Goal: Task Accomplishment & Management: Use online tool/utility

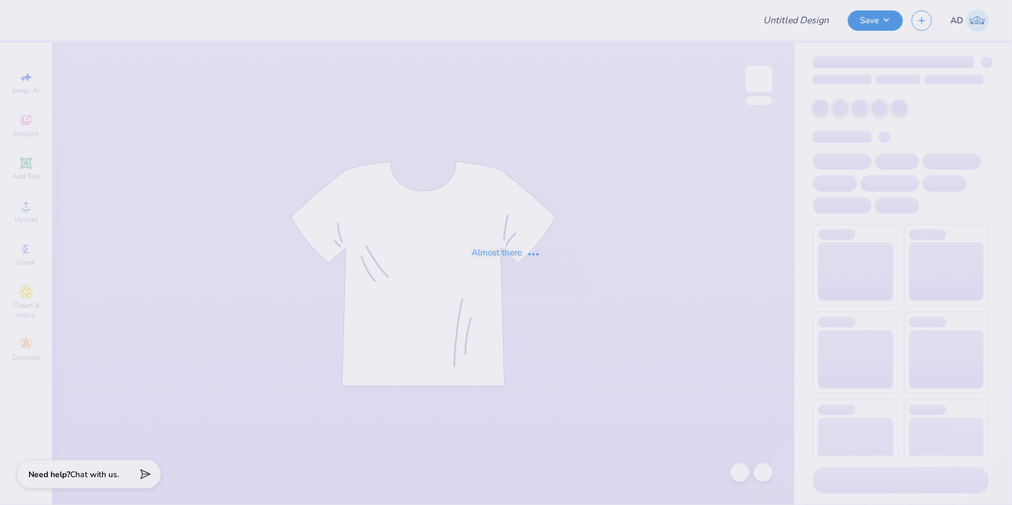
type input "Dayton Leadership Academies"
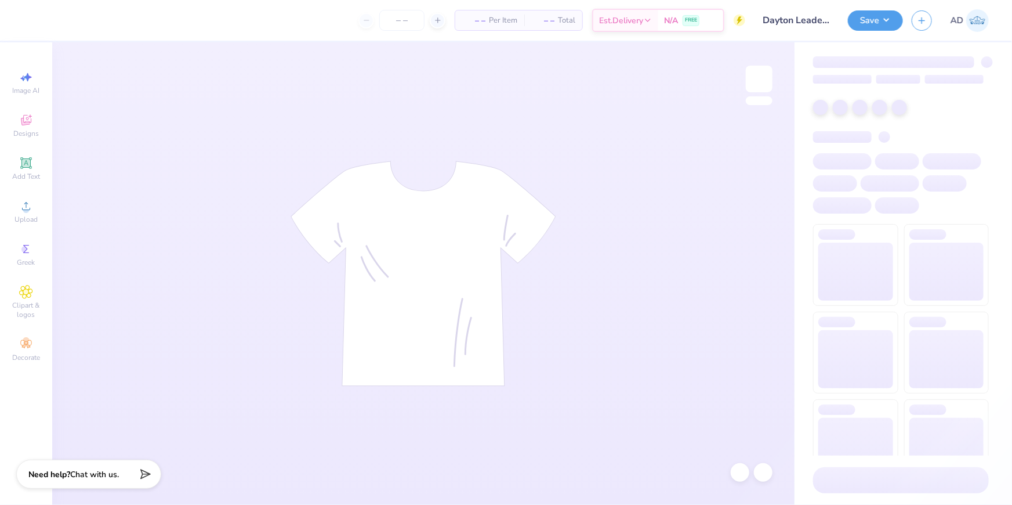
type input "24"
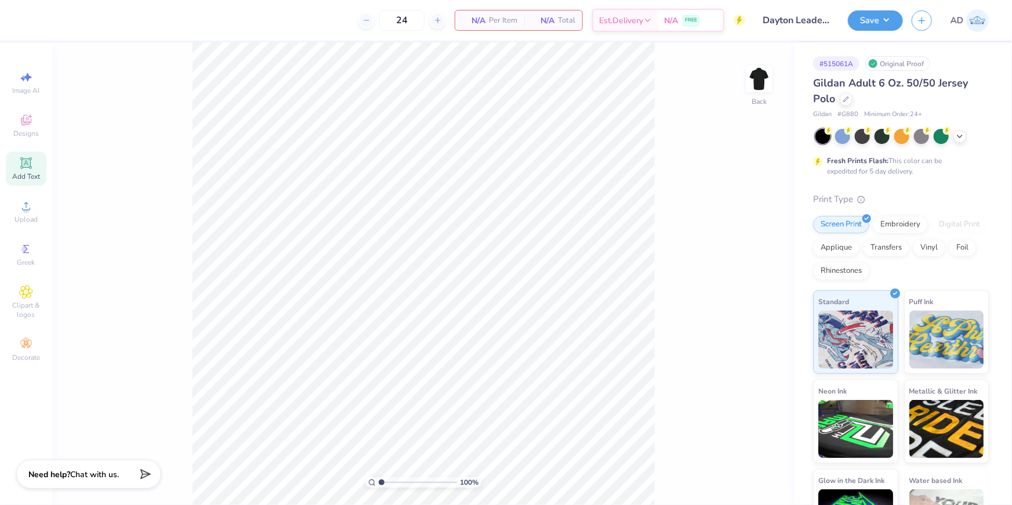
click at [13, 164] on div "Add Text" at bounding box center [26, 168] width 41 height 34
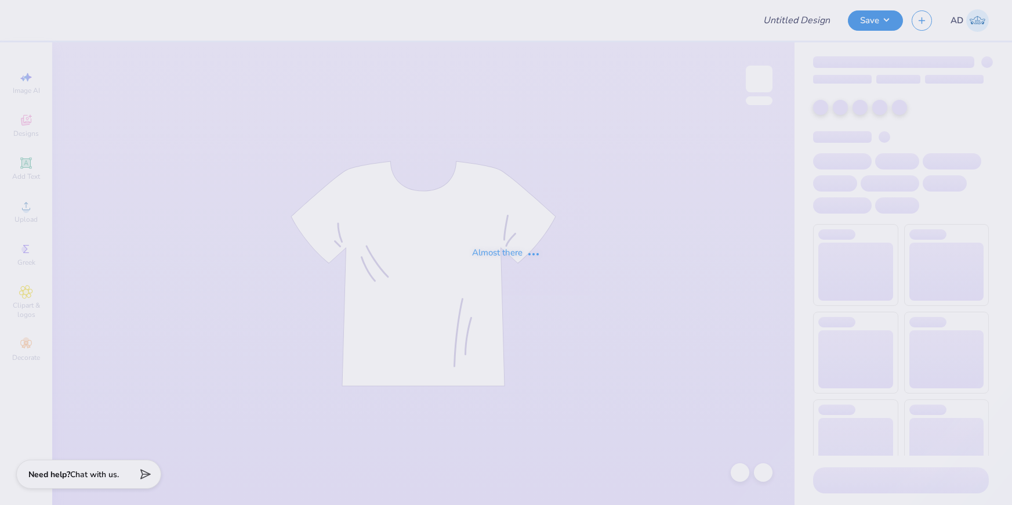
type input "SHPE Fall '25 Shirts"
type input "12"
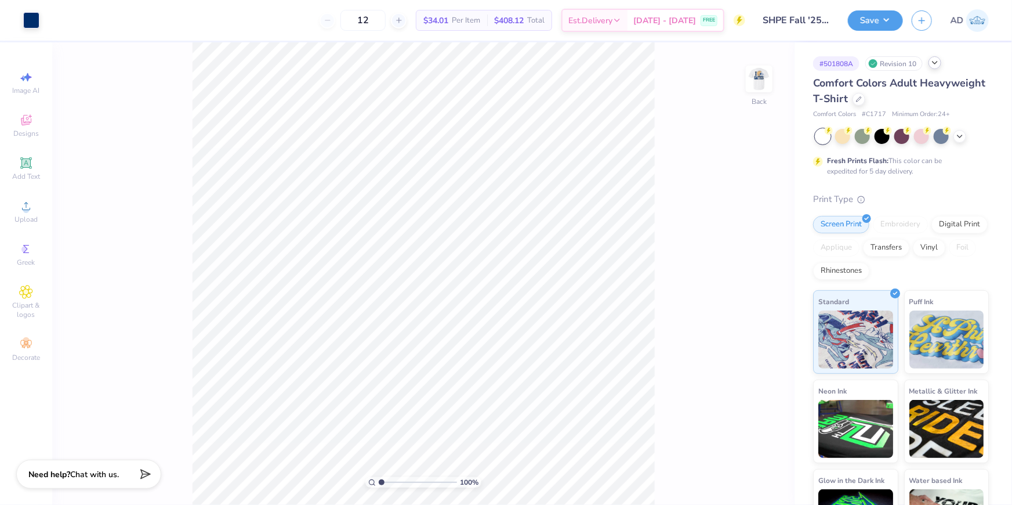
click at [935, 61] on icon at bounding box center [935, 62] width 9 height 9
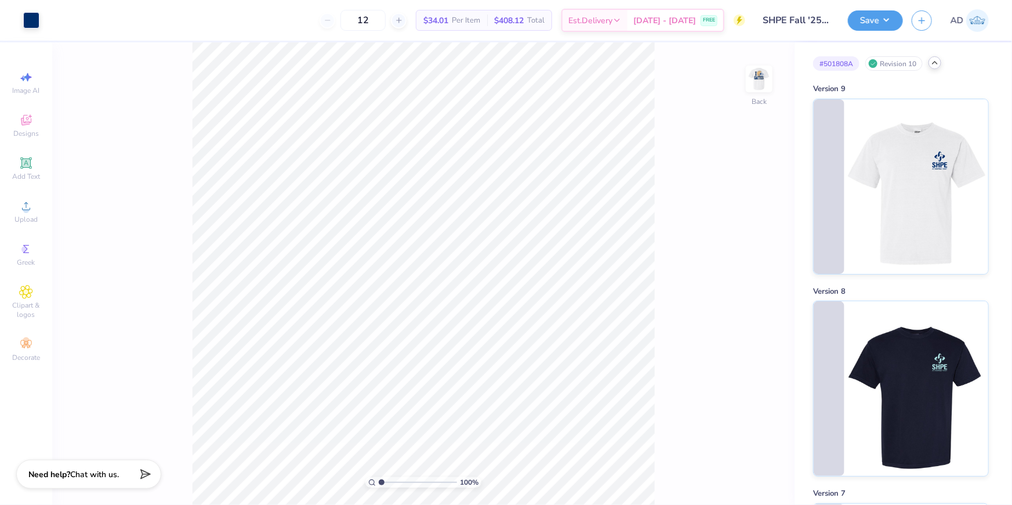
click at [935, 61] on polyline at bounding box center [935, 62] width 5 height 2
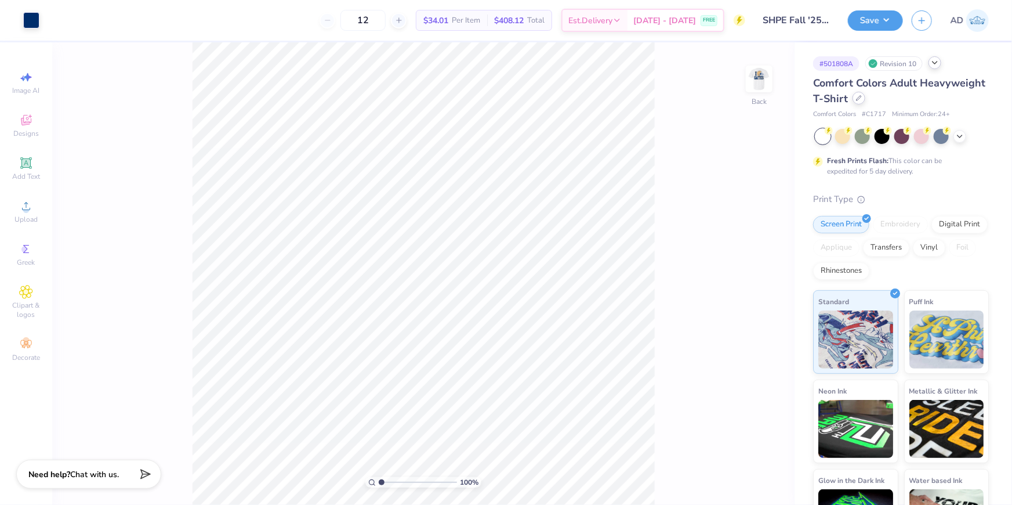
click at [866, 98] on div at bounding box center [859, 98] width 13 height 13
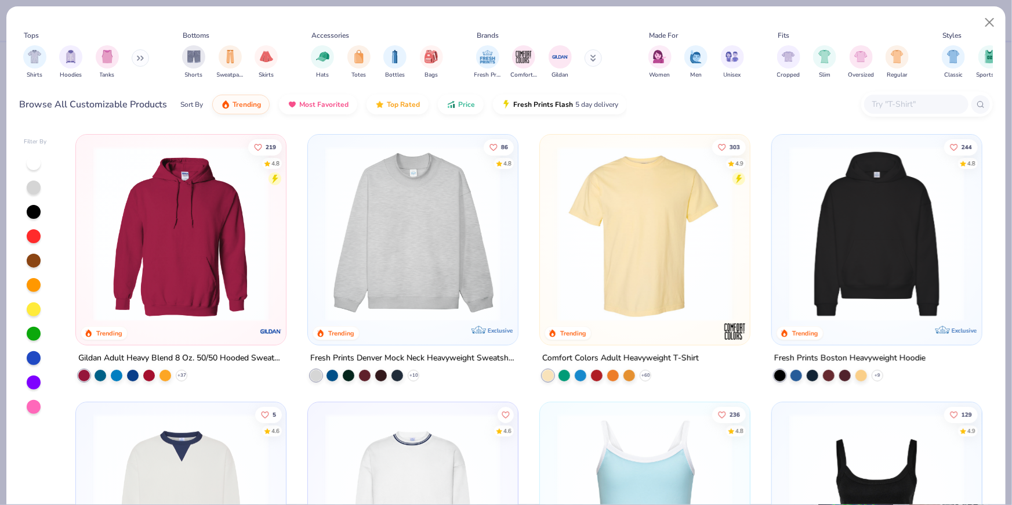
click at [903, 106] on input "text" at bounding box center [915, 103] width 89 height 13
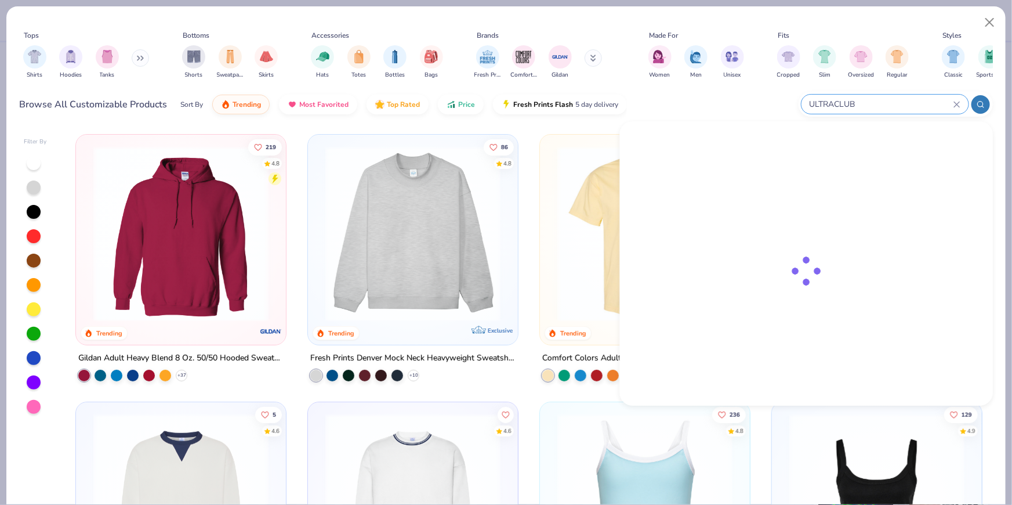
type input "ULTRACLUB"
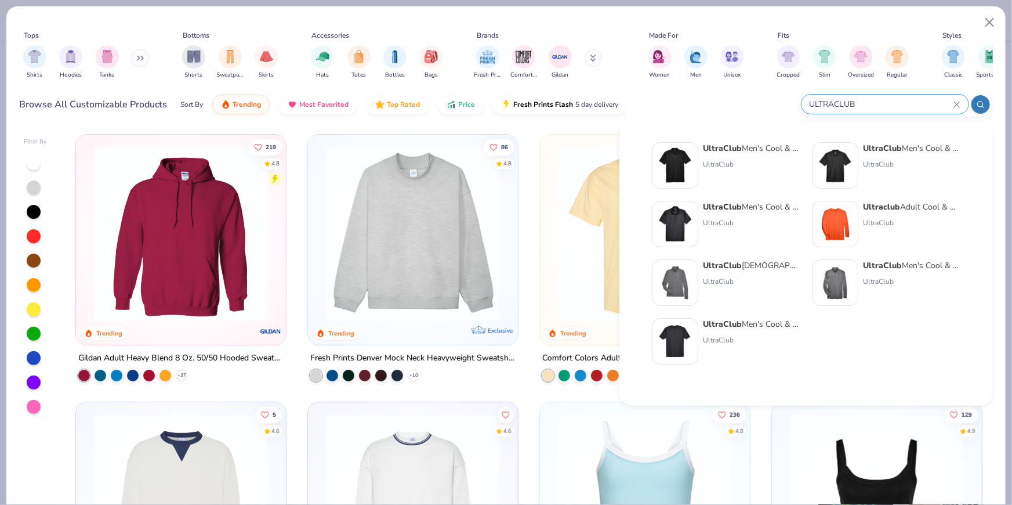
click at [751, 155] on div "UltraClub Men's Cool & Dry Stain-Release Performance Polo UltraClub" at bounding box center [751, 165] width 97 height 46
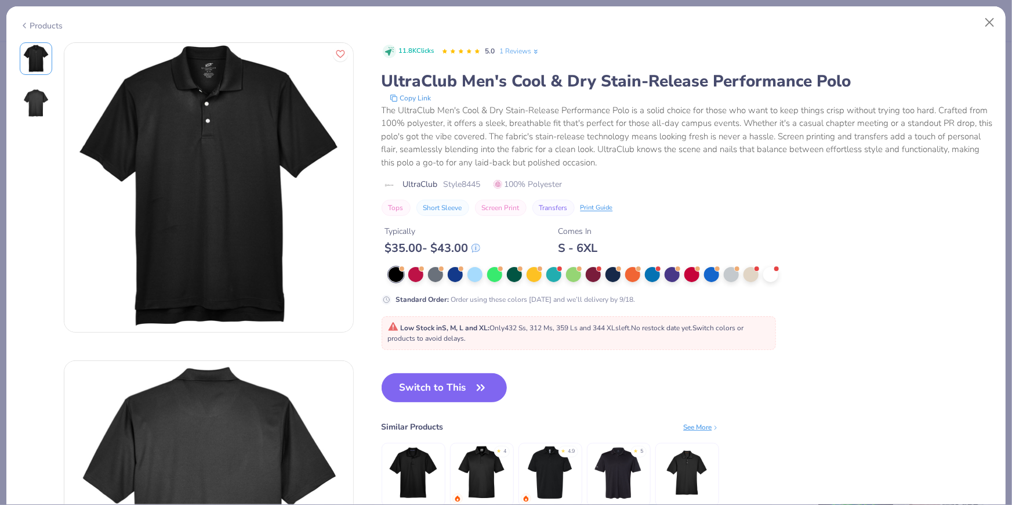
click at [34, 21] on div "Products" at bounding box center [42, 26] width 44 height 12
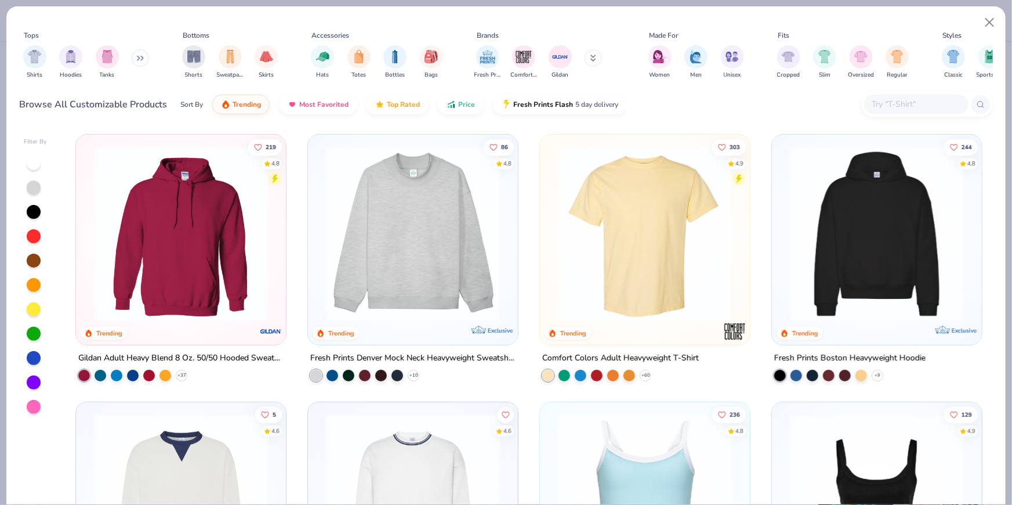
click at [917, 108] on input "text" at bounding box center [915, 103] width 89 height 13
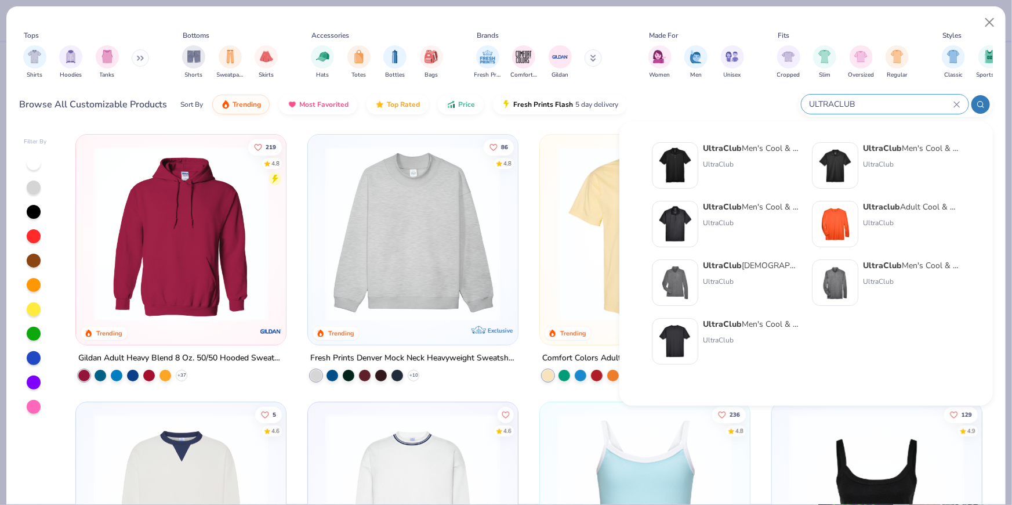
type input "ULTRACLUB"
click at [680, 345] on img at bounding box center [675, 341] width 36 height 36
